Goal: Transaction & Acquisition: Purchase product/service

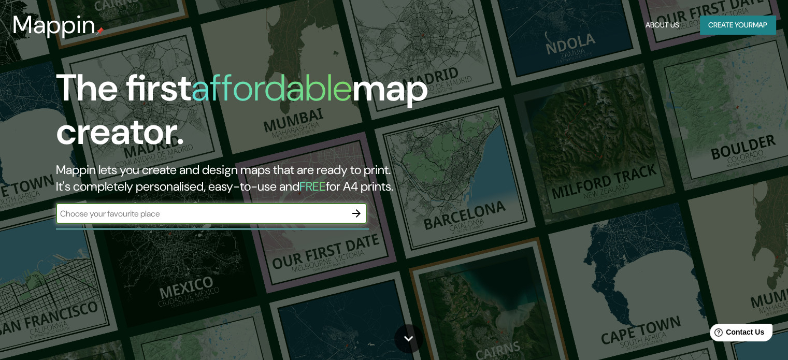
click at [276, 220] on div "​" at bounding box center [211, 213] width 311 height 21
type input "ciudad del [PERSON_NAME]"
click at [351, 213] on icon "button" at bounding box center [356, 213] width 12 height 12
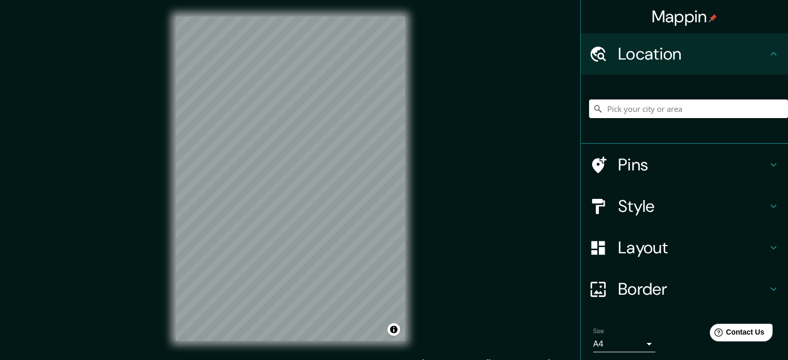
click at [406, 285] on div "© Mapbox © OpenStreetMap Improve this map" at bounding box center [290, 178] width 263 height 357
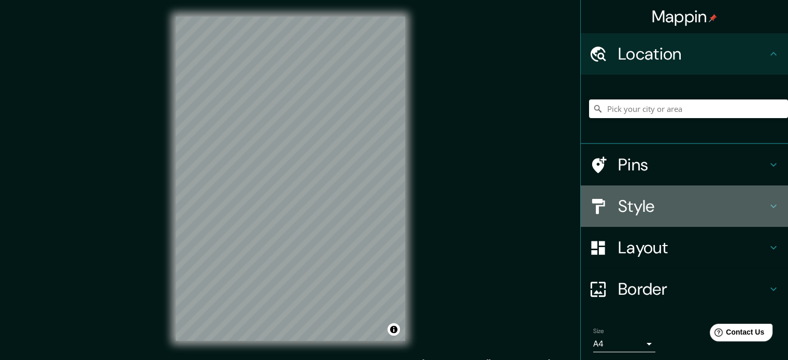
click at [657, 202] on h4 "Style" at bounding box center [692, 206] width 149 height 21
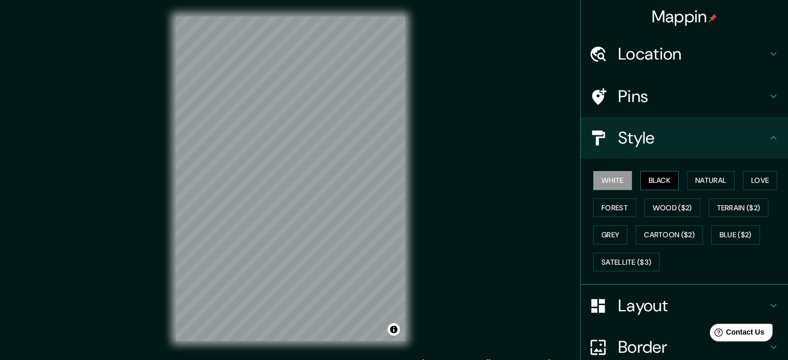
click at [662, 183] on button "Black" at bounding box center [659, 180] width 39 height 19
click at [698, 180] on button "Natural" at bounding box center [711, 180] width 48 height 19
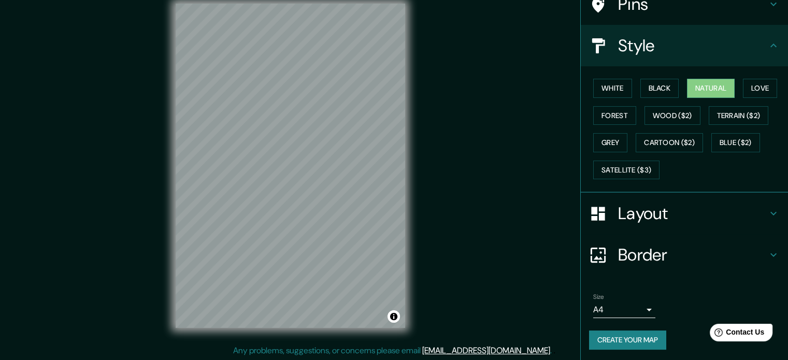
scroll to position [13, 0]
click at [654, 210] on h4 "Layout" at bounding box center [692, 213] width 149 height 21
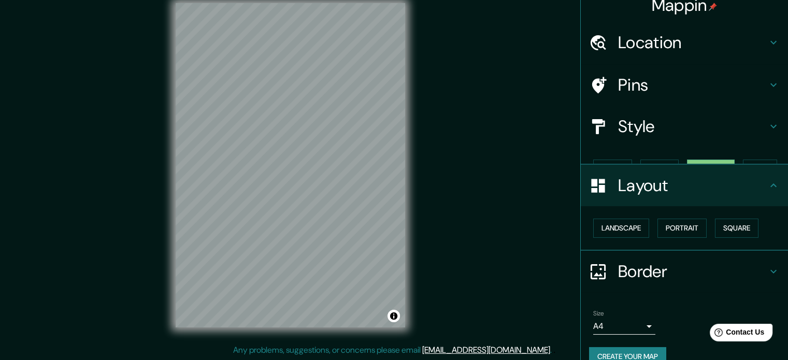
scroll to position [11, 0]
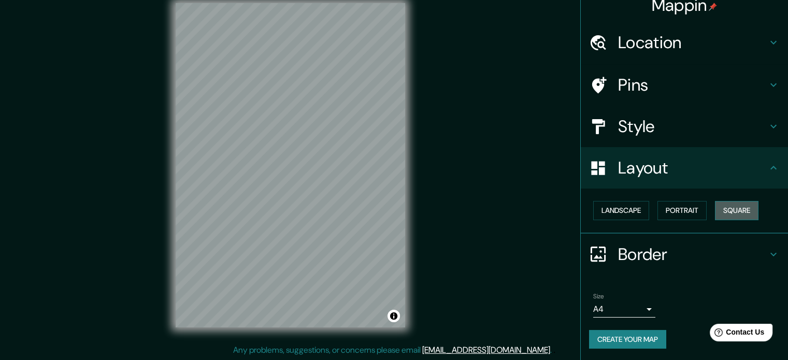
click at [730, 207] on button "Square" at bounding box center [737, 210] width 44 height 19
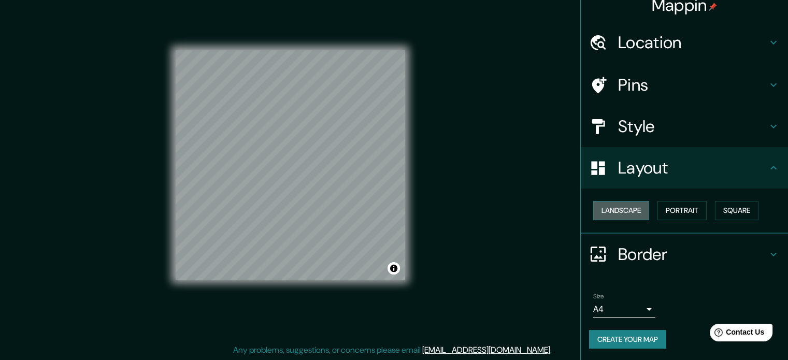
click at [633, 208] on button "Landscape" at bounding box center [621, 210] width 56 height 19
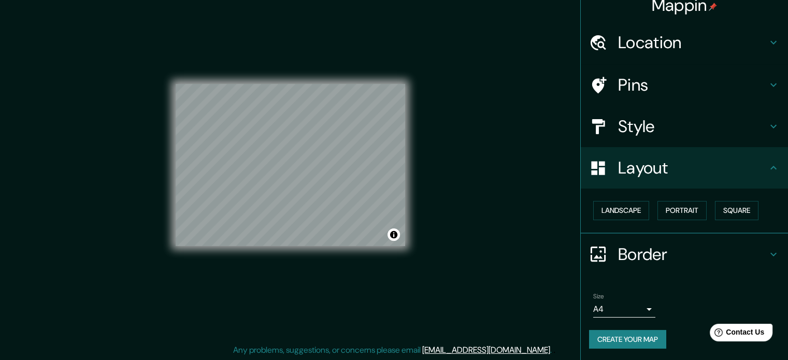
scroll to position [0, 0]
